Goal: Transaction & Acquisition: Obtain resource

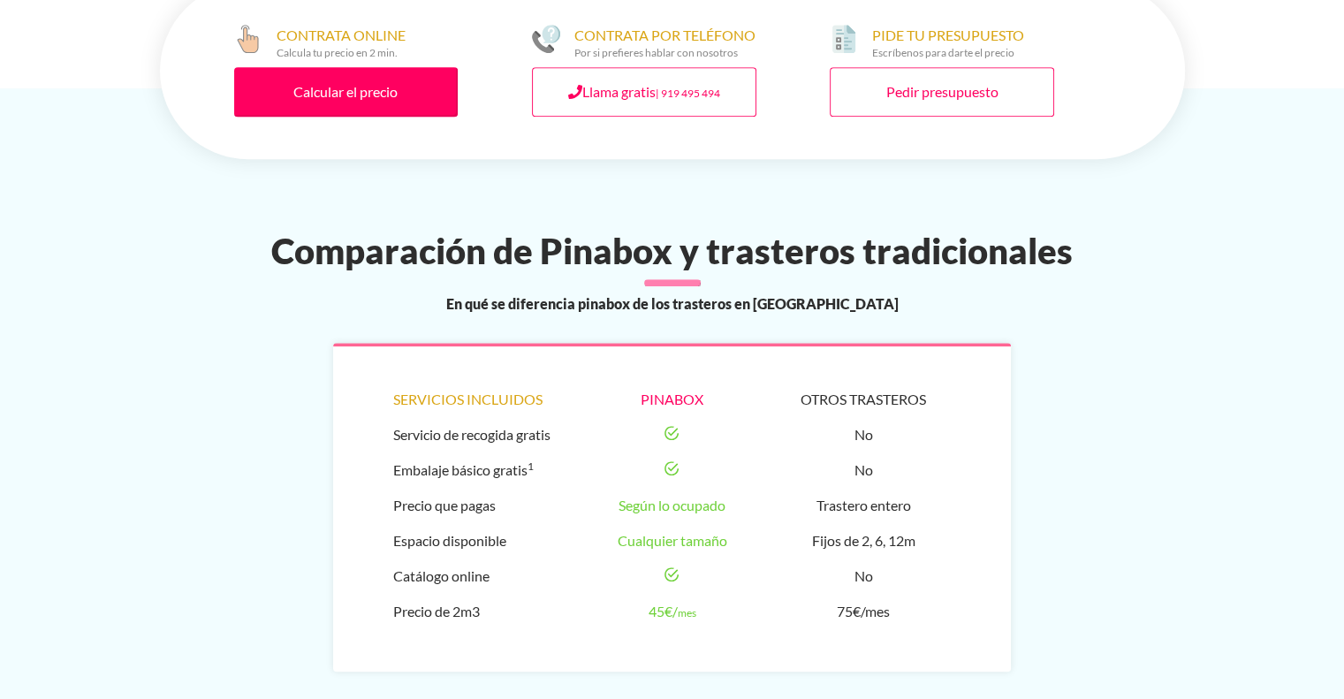
scroll to position [1237, 0]
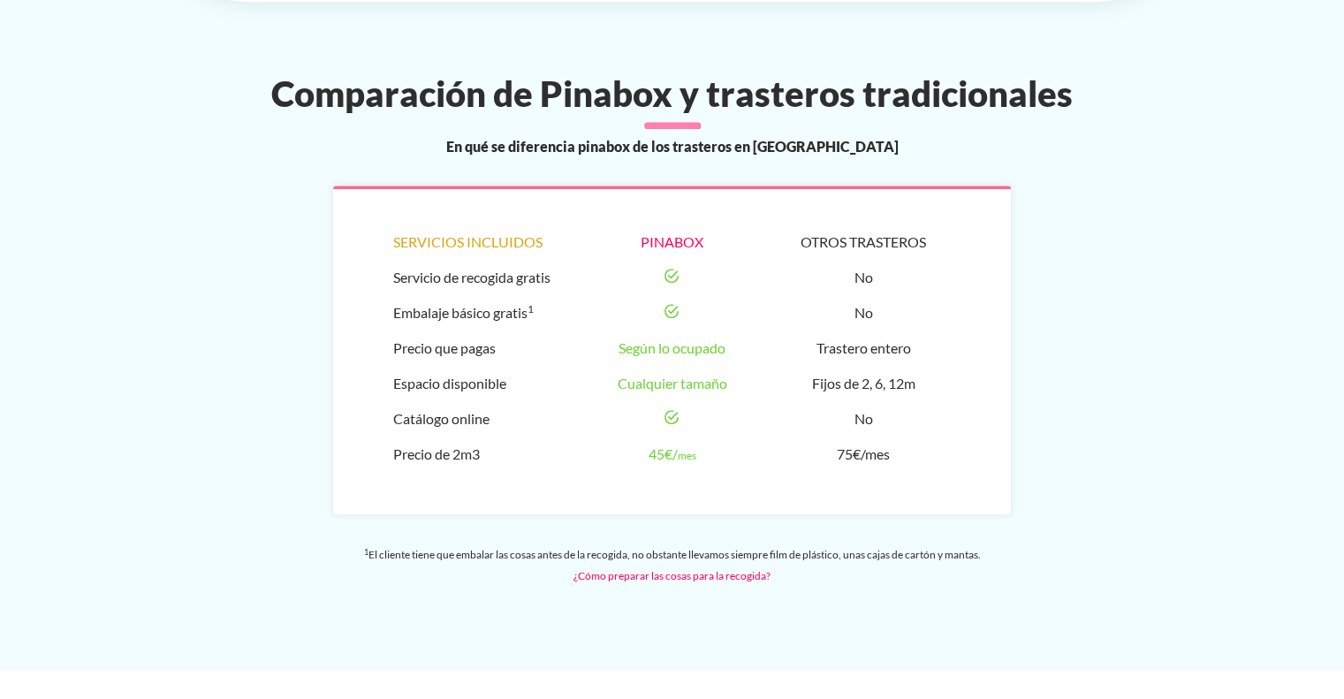
click at [523, 260] on li "Servicio de recogida gratis" at bounding box center [480, 277] width 174 height 35
click at [567, 254] on div "Servicios incluidos Servicio de recogida gratis Embalaje básico gratis 1 Precio…" at bounding box center [672, 350] width 678 height 329
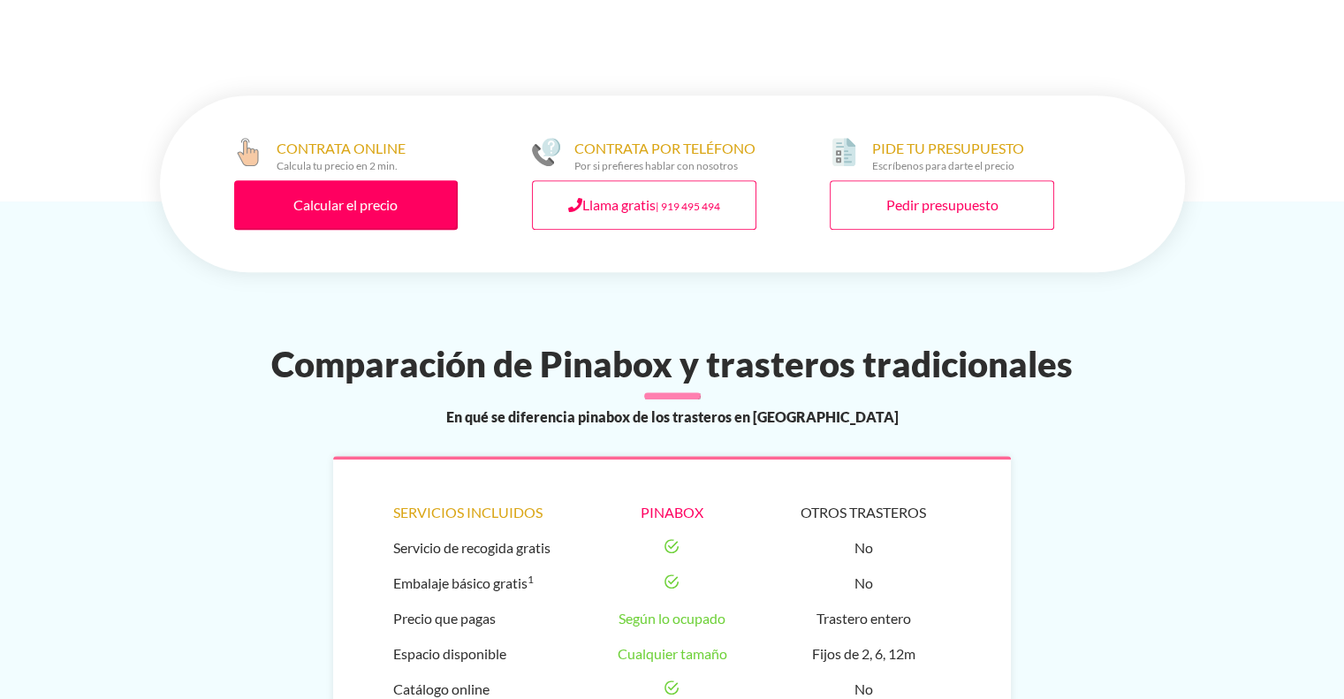
scroll to position [972, 0]
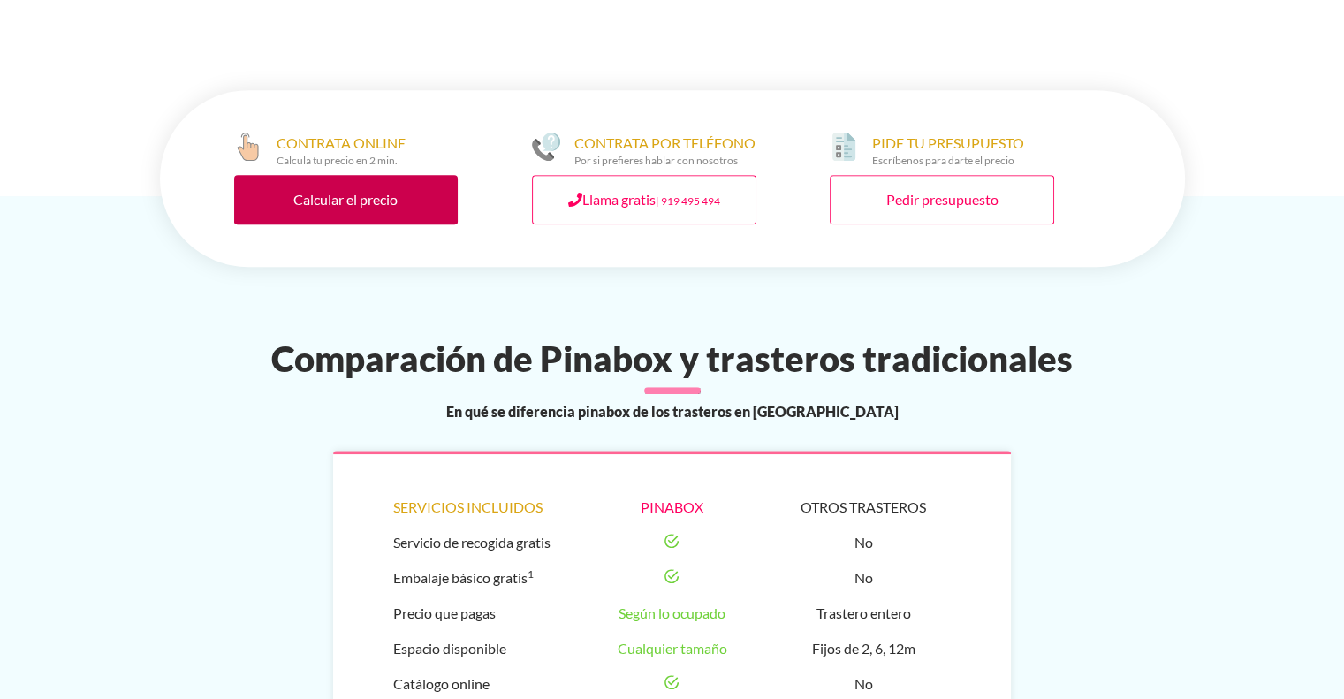
click at [394, 175] on link "Calcular el precio" at bounding box center [346, 199] width 224 height 49
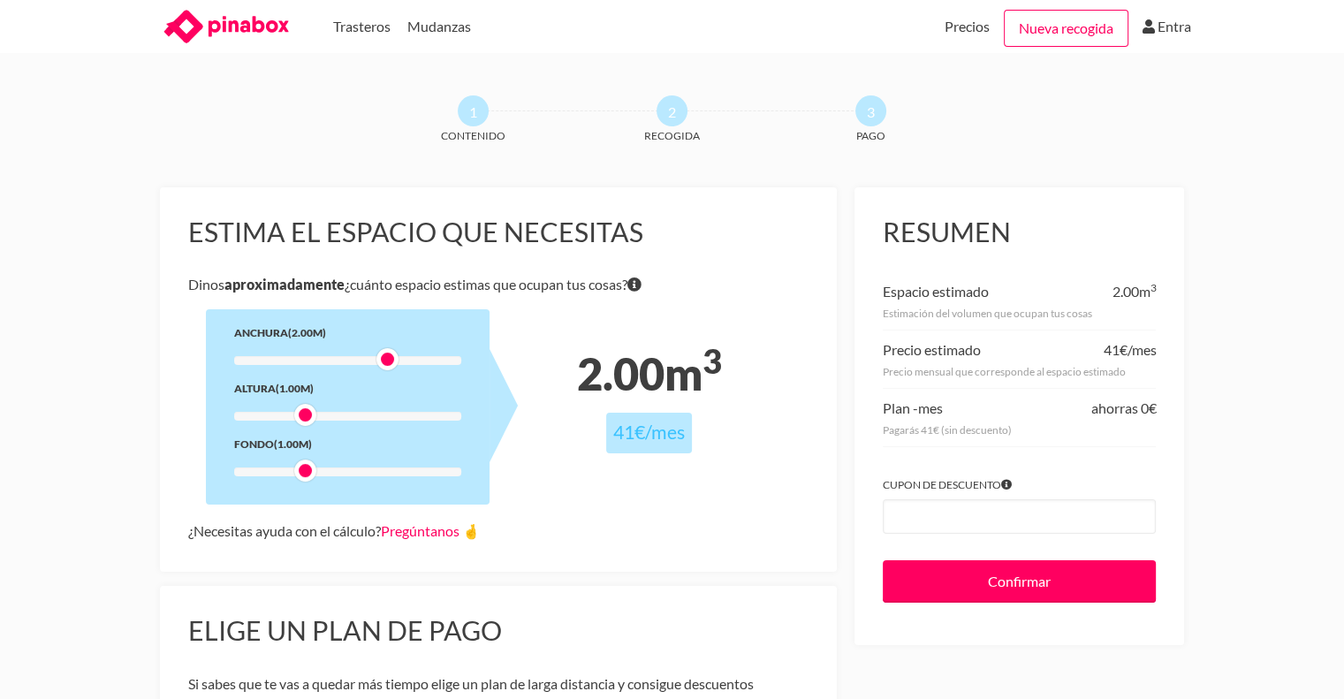
drag, startPoint x: 308, startPoint y: 353, endPoint x: 389, endPoint y: 367, distance: 81.5
click at [389, 367] on div at bounding box center [387, 359] width 22 height 22
drag, startPoint x: 311, startPoint y: 413, endPoint x: 383, endPoint y: 419, distance: 72.7
click at [383, 419] on div at bounding box center [387, 415] width 22 height 22
drag, startPoint x: 300, startPoint y: 469, endPoint x: 389, endPoint y: 468, distance: 88.4
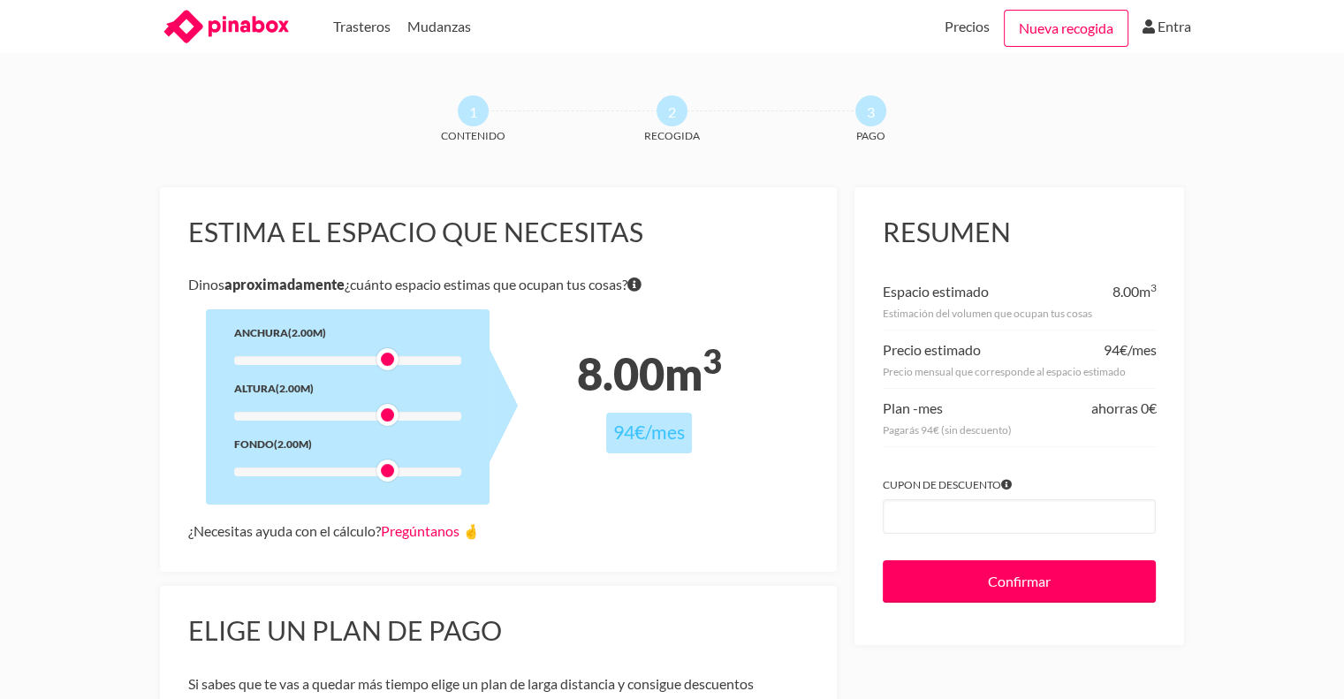
click at [389, 468] on div at bounding box center [387, 470] width 22 height 22
